Goal: Contribute content: Add original content to the website for others to see

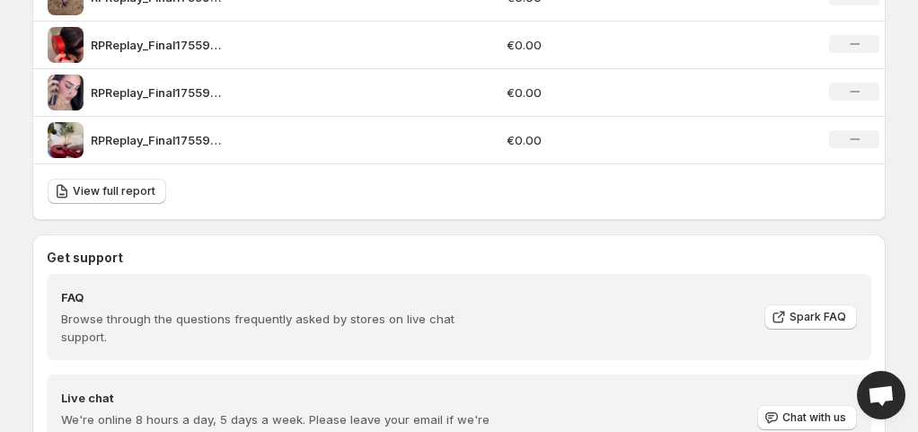
scroll to position [1501, 0]
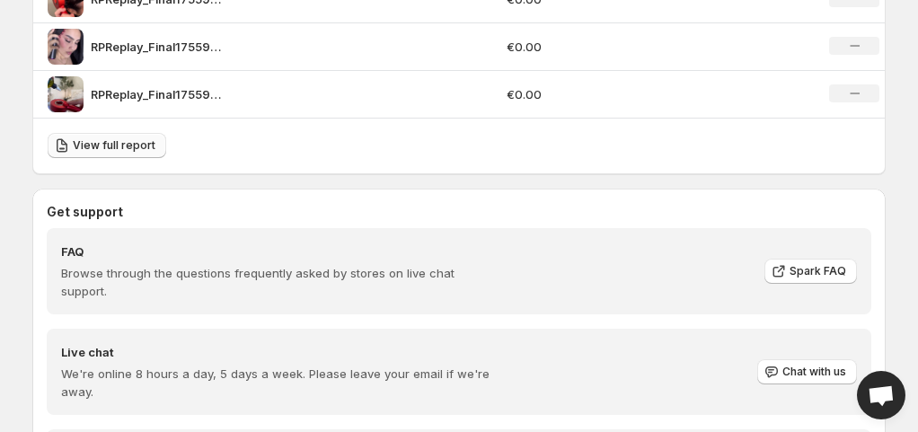
click at [113, 145] on span "View full report" at bounding box center [114, 145] width 83 height 14
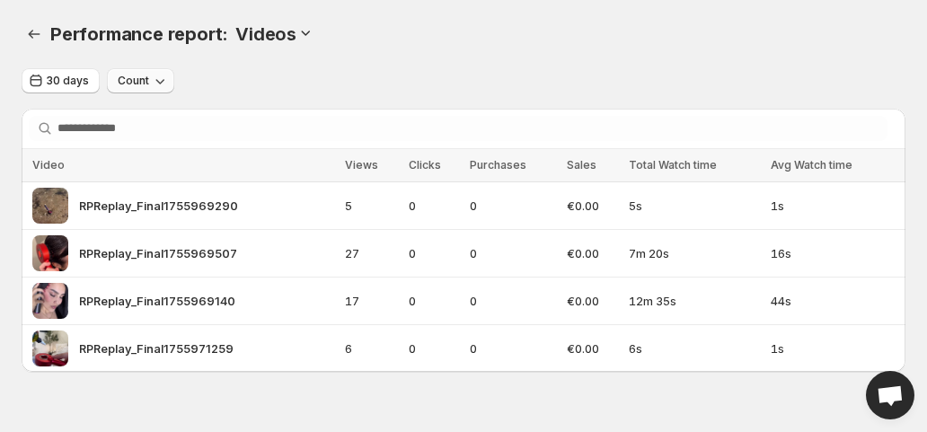
click at [120, 84] on span "Count" at bounding box center [133, 81] width 31 height 14
click at [241, 103] on div "30 days Count Search videos Loading orders… Loading orders… Video Views Clicks …" at bounding box center [463, 219] width 883 height 303
click at [29, 29] on icon "Performance report" at bounding box center [34, 34] width 18 height 18
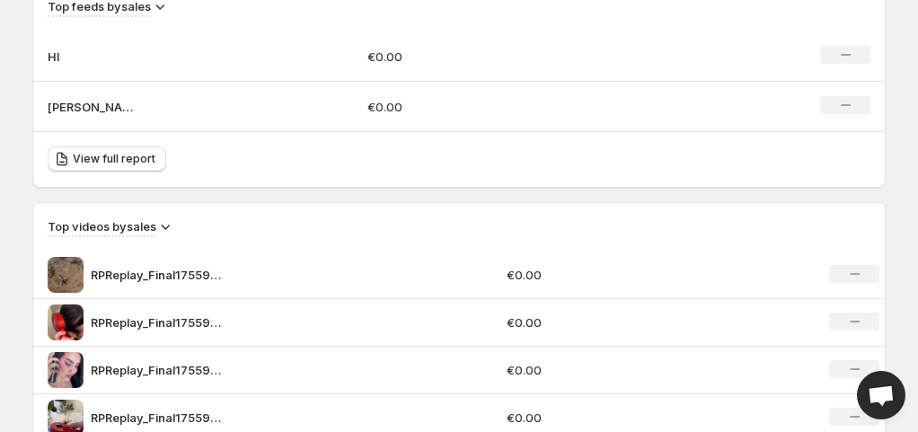
scroll to position [1196, 0]
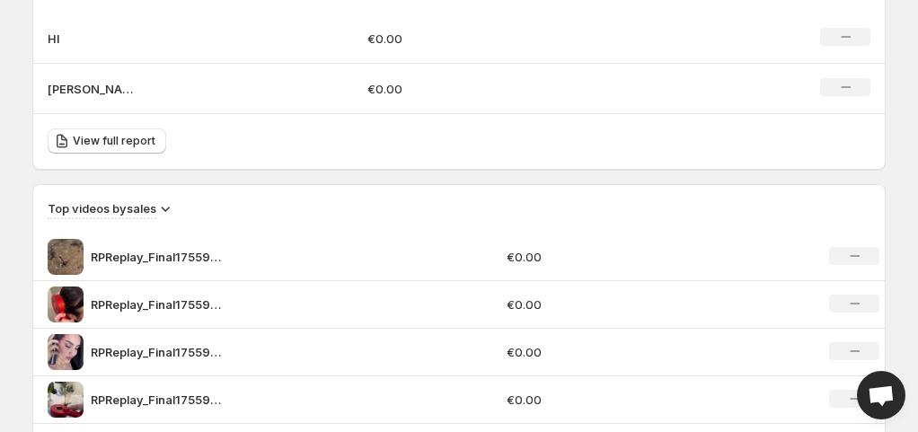
click at [92, 218] on div "Top videos by sales RPReplay_Final1755969290 €0.00 No change RPReplay_Final1755…" at bounding box center [458, 304] width 851 height 239
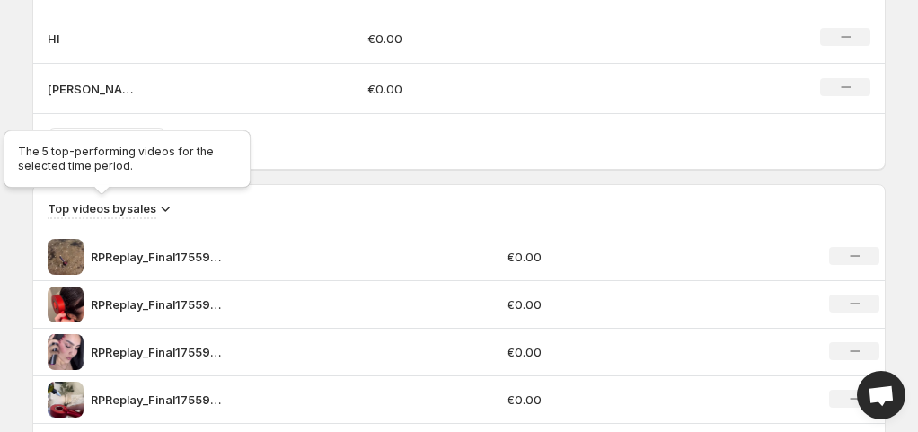
click at [93, 211] on h3 "Top videos by sales" at bounding box center [102, 208] width 109 height 18
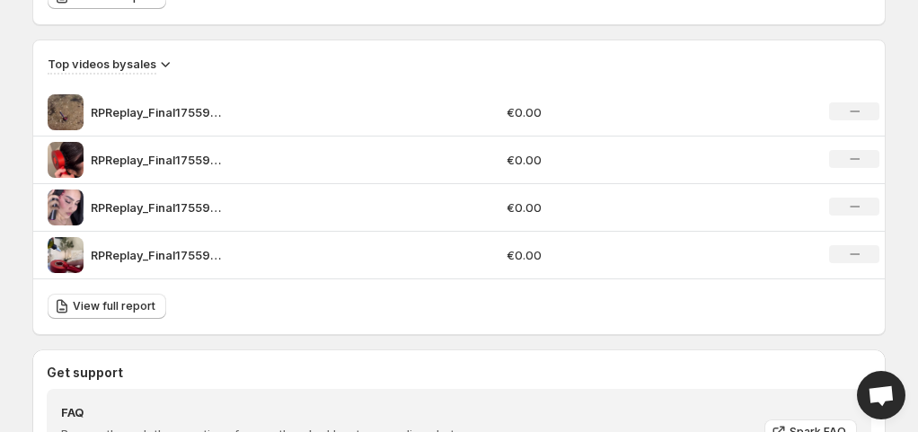
scroll to position [1341, 0]
click at [84, 313] on link "View full report" at bounding box center [107, 305] width 119 height 25
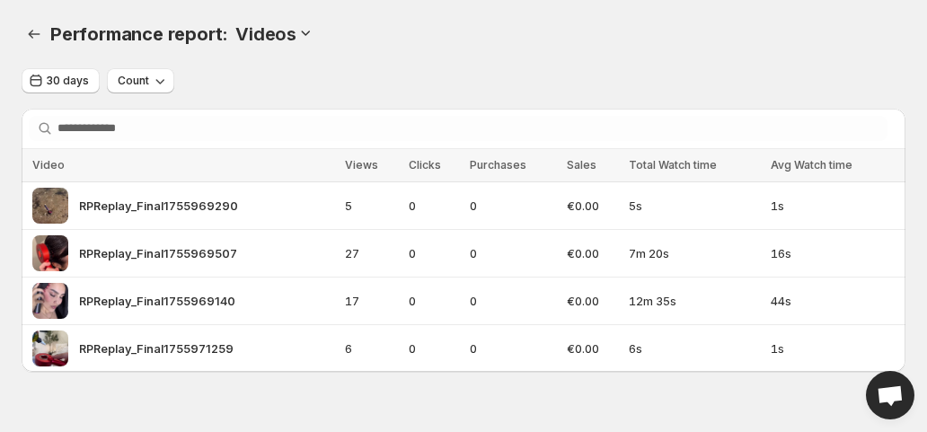
click at [532, 69] on div "30 days Count" at bounding box center [463, 81] width 883 height 26
click at [32, 46] on button "Performance report" at bounding box center [34, 34] width 25 height 25
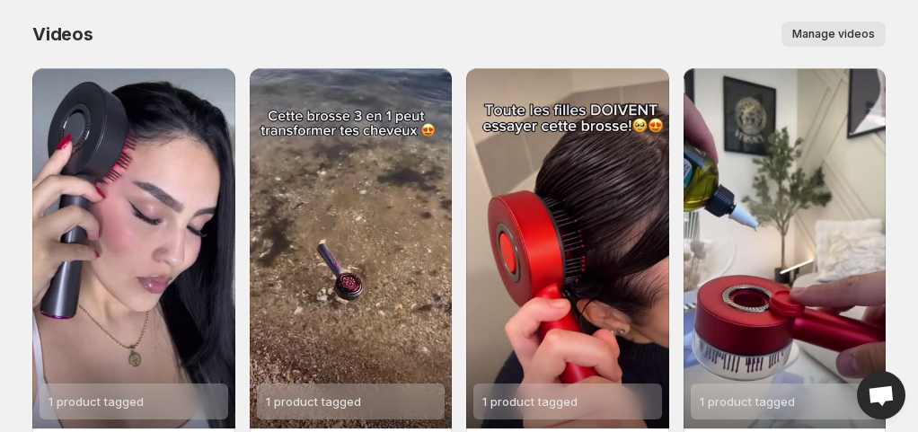
click at [819, 27] on span "Manage videos" at bounding box center [833, 34] width 83 height 14
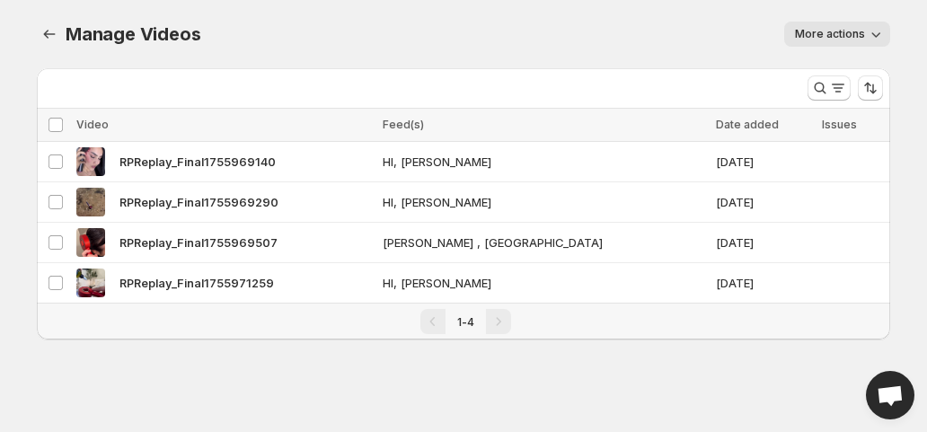
click at [824, 35] on span "More actions" at bounding box center [830, 34] width 70 height 14
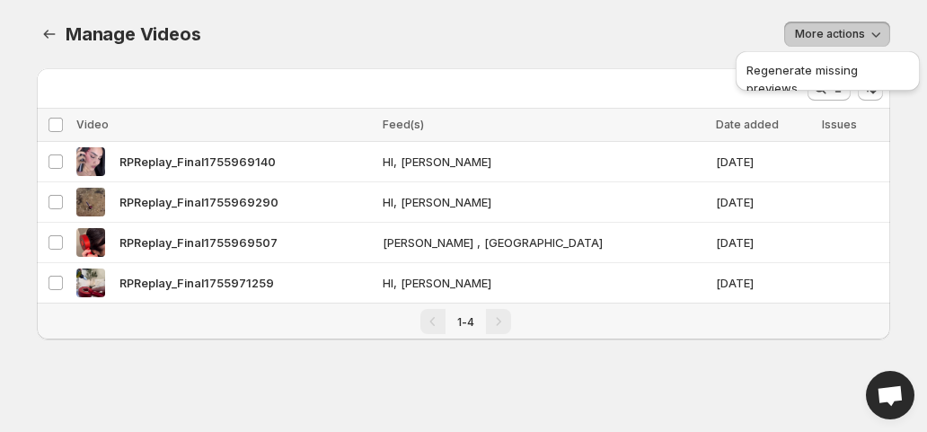
click at [686, 43] on div "More actions" at bounding box center [556, 34] width 668 height 25
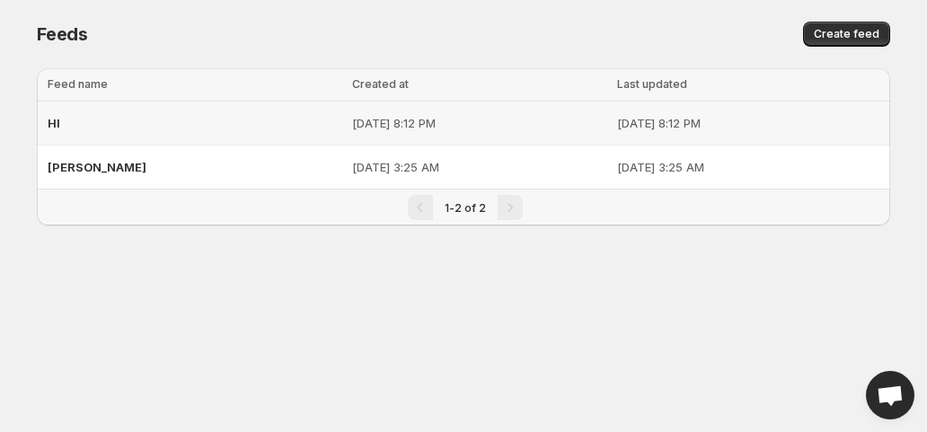
click at [176, 135] on div "HI" at bounding box center [195, 123] width 294 height 32
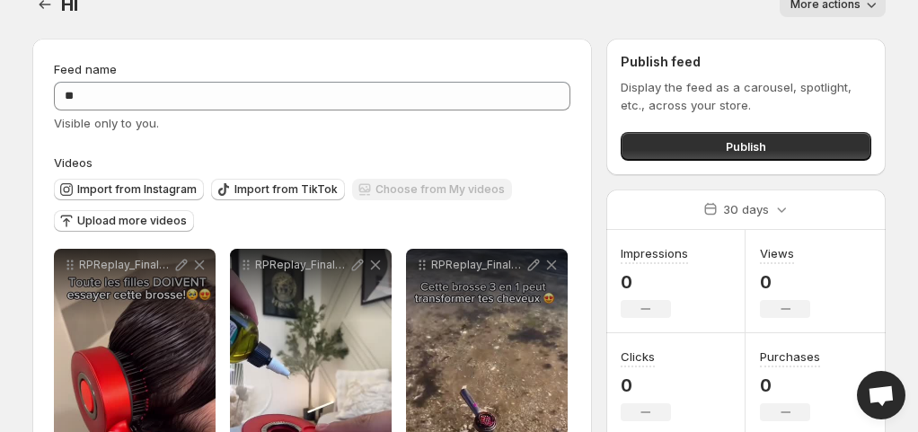
scroll to position [27, 0]
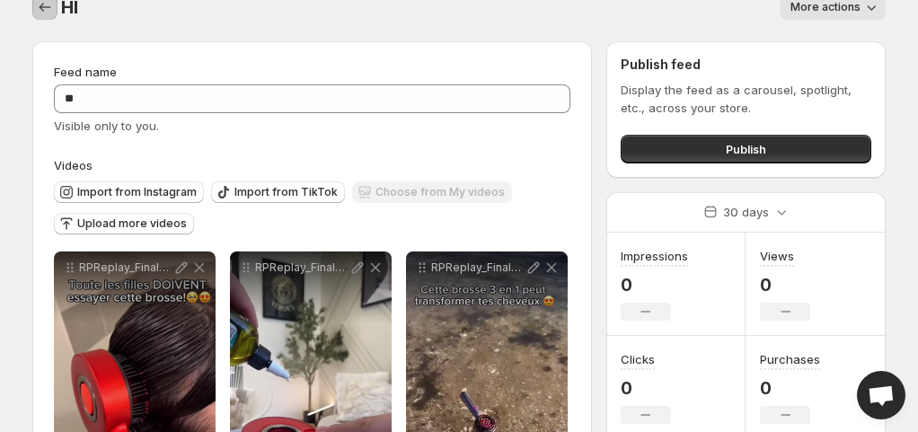
click at [43, 8] on icon "Settings" at bounding box center [45, 7] width 18 height 18
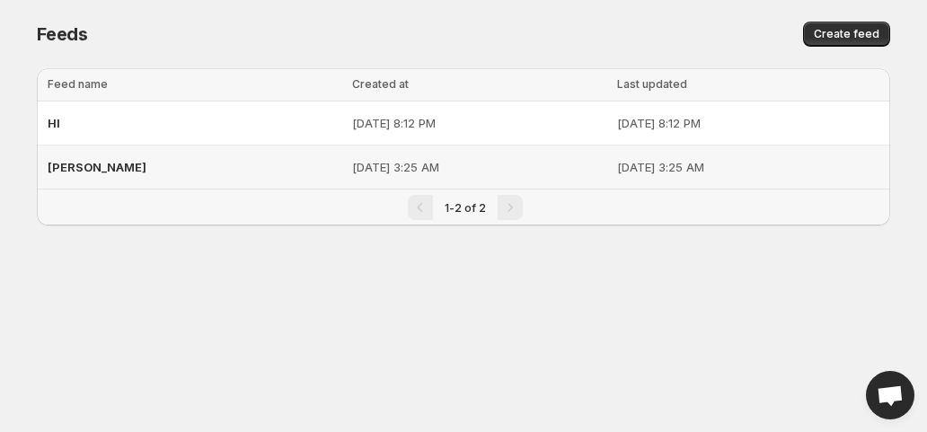
click at [352, 171] on p "[DATE] 3:25 AM" at bounding box center [478, 167] width 253 height 18
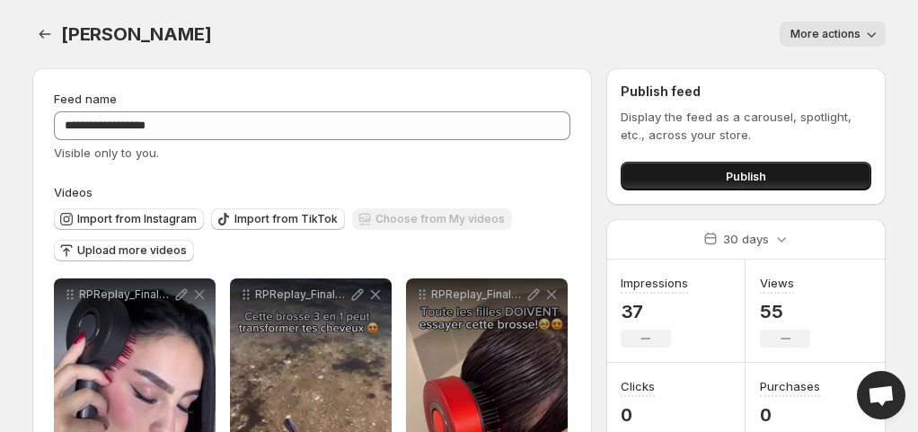
click at [670, 171] on button "Publish" at bounding box center [745, 176] width 250 height 29
